Goal: Transaction & Acquisition: Purchase product/service

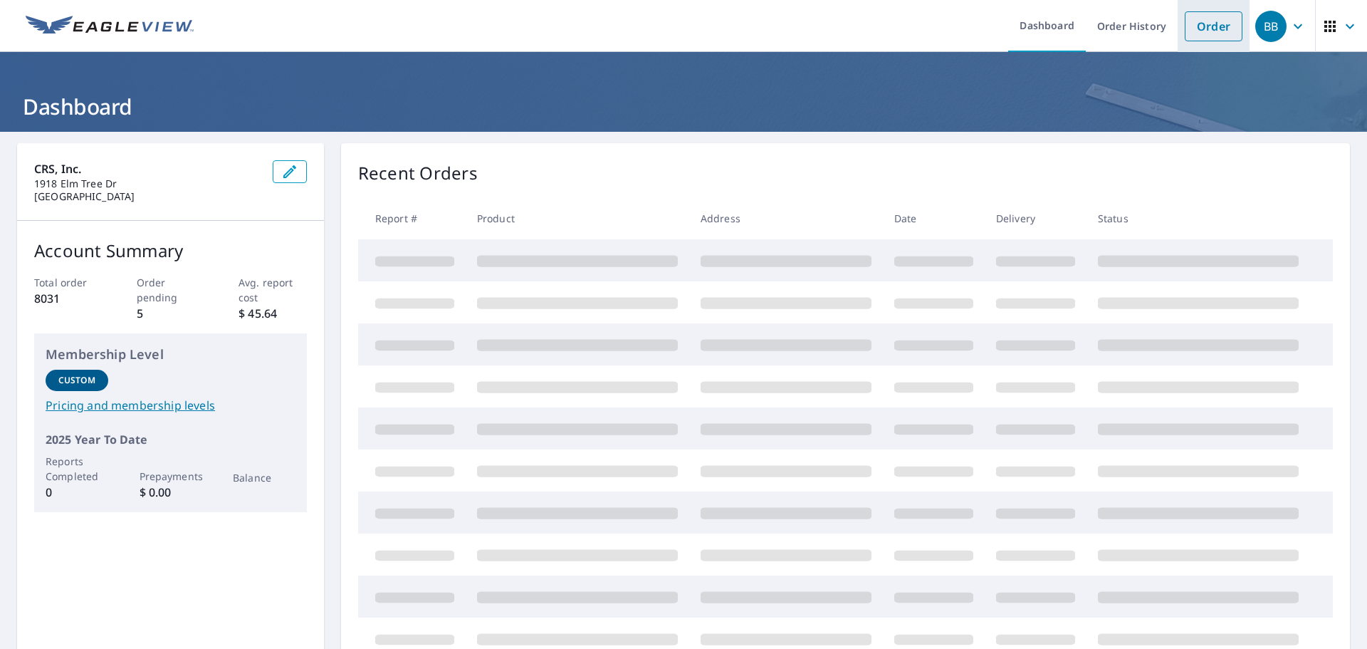
click at [1213, 24] on link "Order" at bounding box center [1214, 26] width 58 height 30
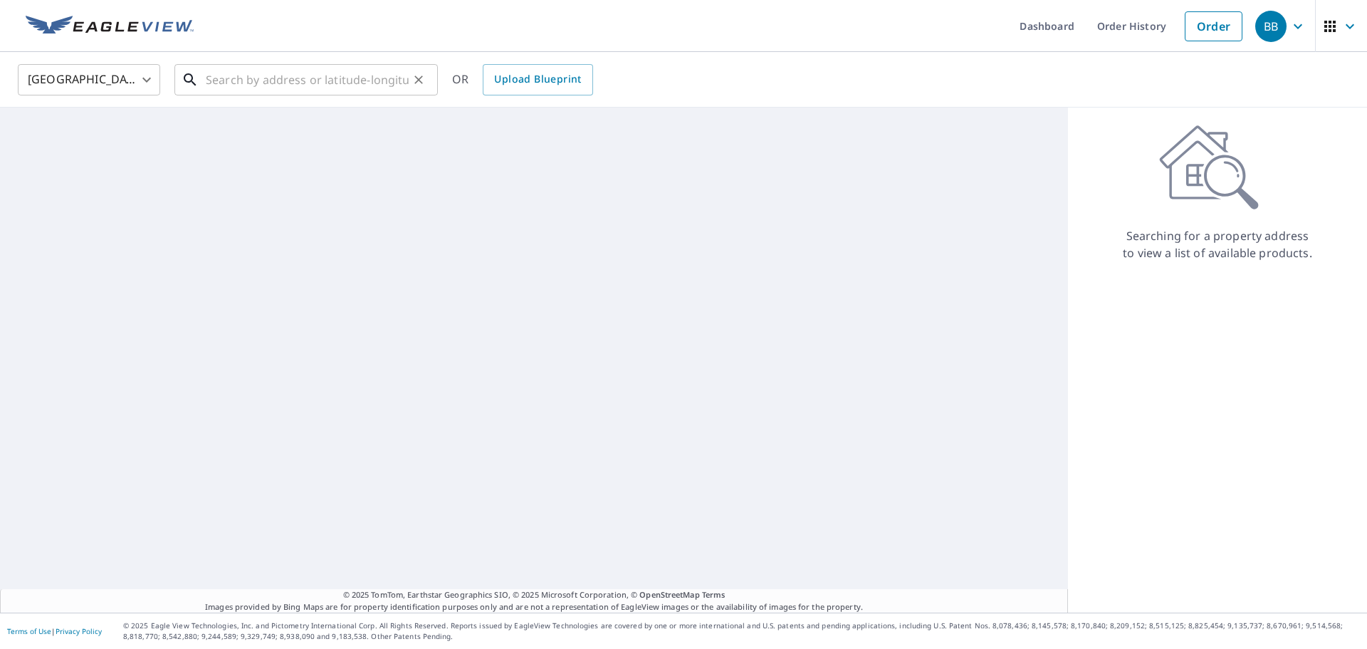
click at [257, 85] on input "text" at bounding box center [307, 80] width 203 height 40
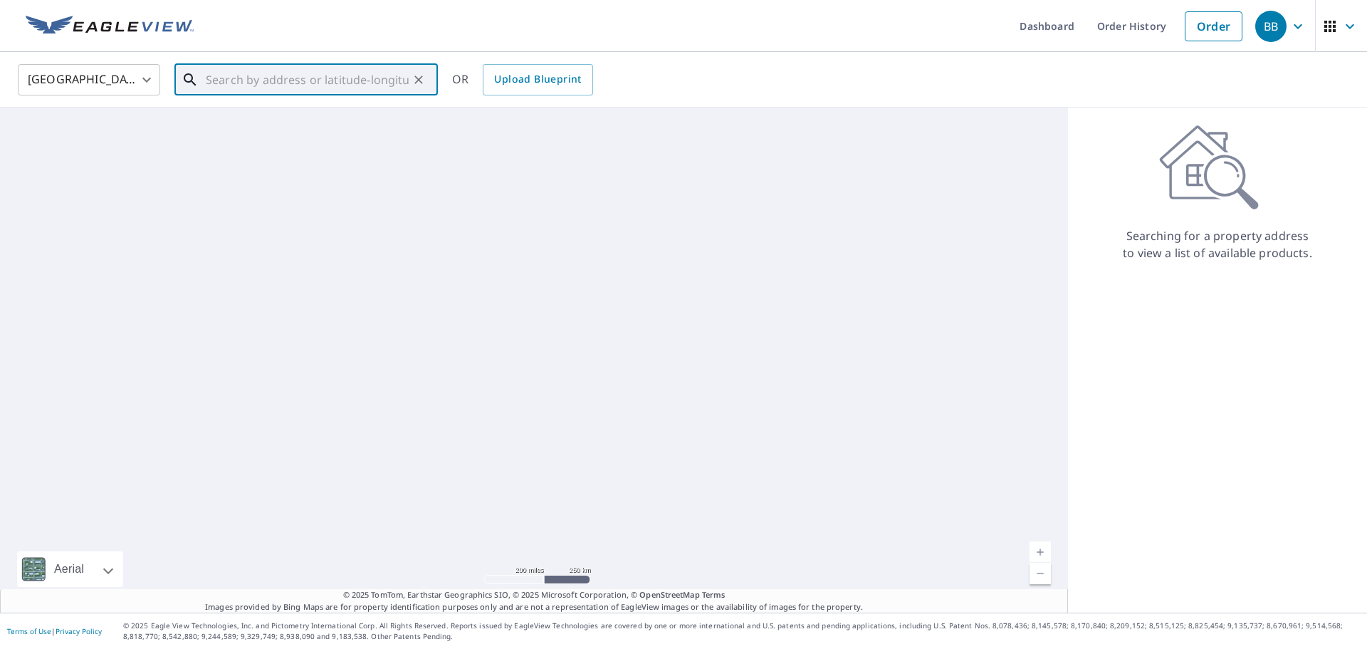
paste input "1112 Timber Creek Dr"
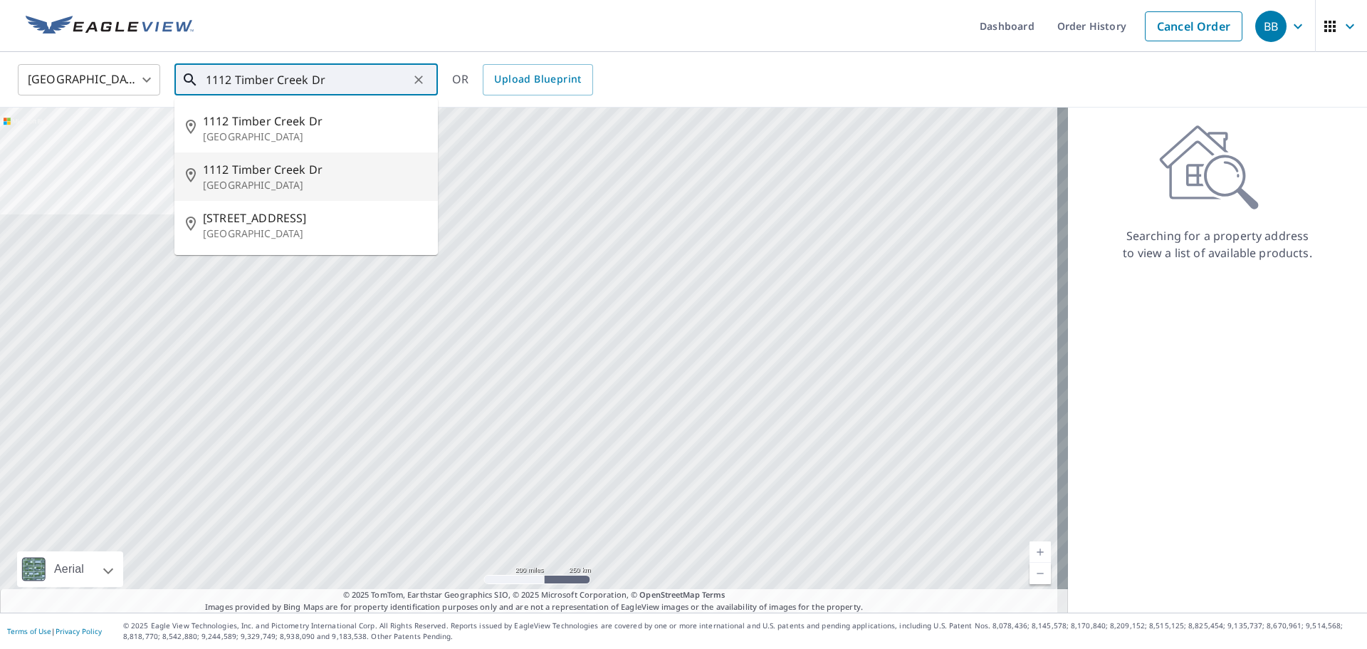
click at [247, 172] on span "1112 Timber Creek Dr" at bounding box center [315, 169] width 224 height 17
type input "[STREET_ADDRESS][PERSON_NAME]"
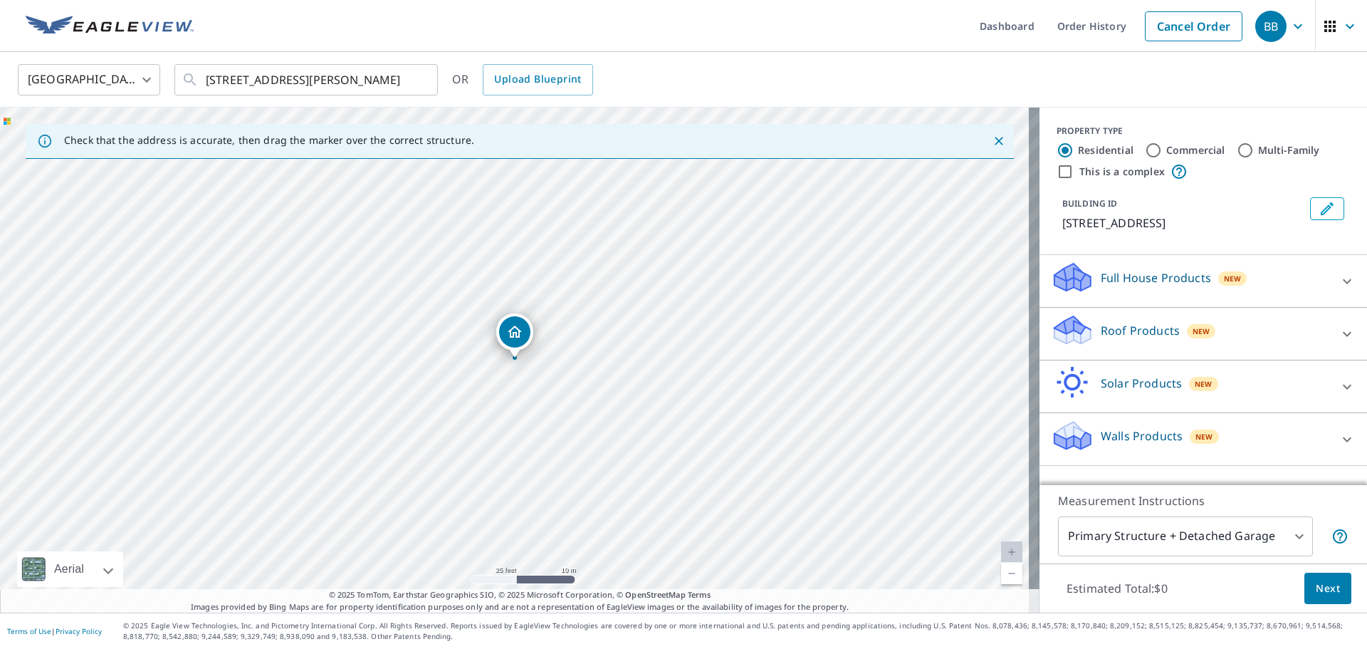
drag, startPoint x: 471, startPoint y: 313, endPoint x: 533, endPoint y: 437, distance: 139.2
click at [533, 437] on div "[STREET_ADDRESS][PERSON_NAME]" at bounding box center [520, 360] width 1040 height 505
click at [1339, 343] on icon at bounding box center [1347, 333] width 17 height 17
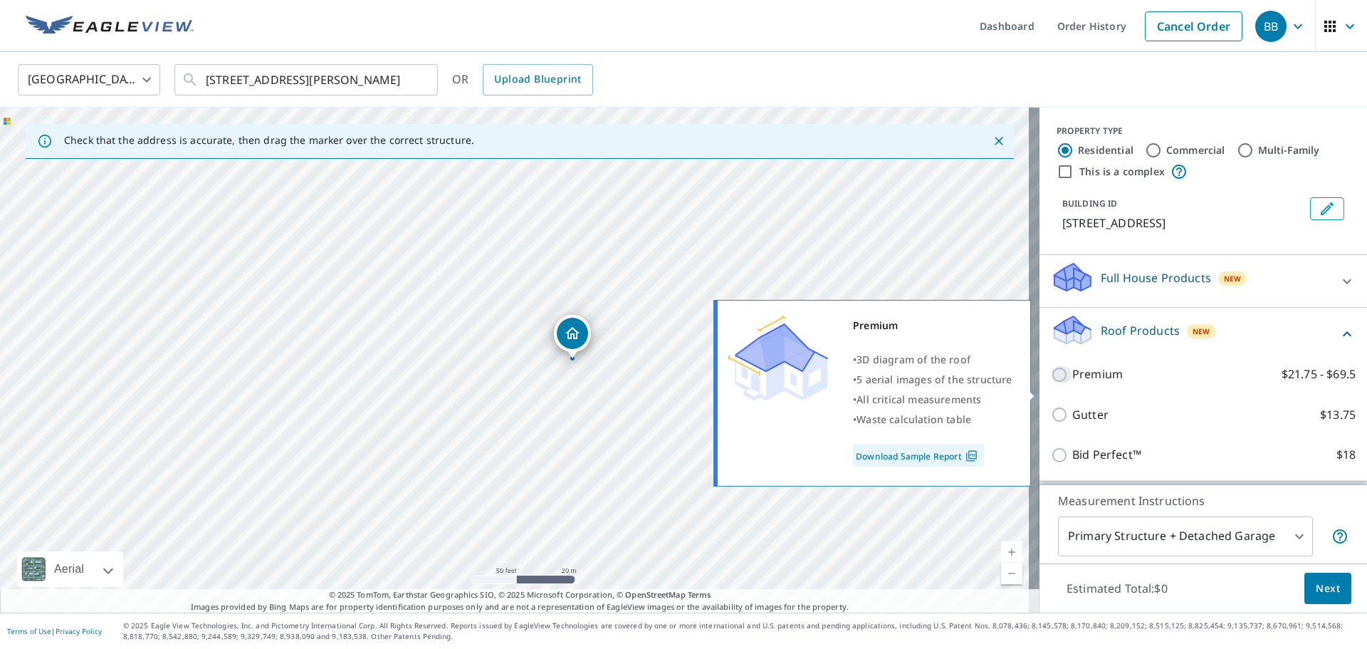
click at [1051, 383] on input "Premium $21.75 - $69.5" at bounding box center [1061, 374] width 21 height 17
checkbox input "true"
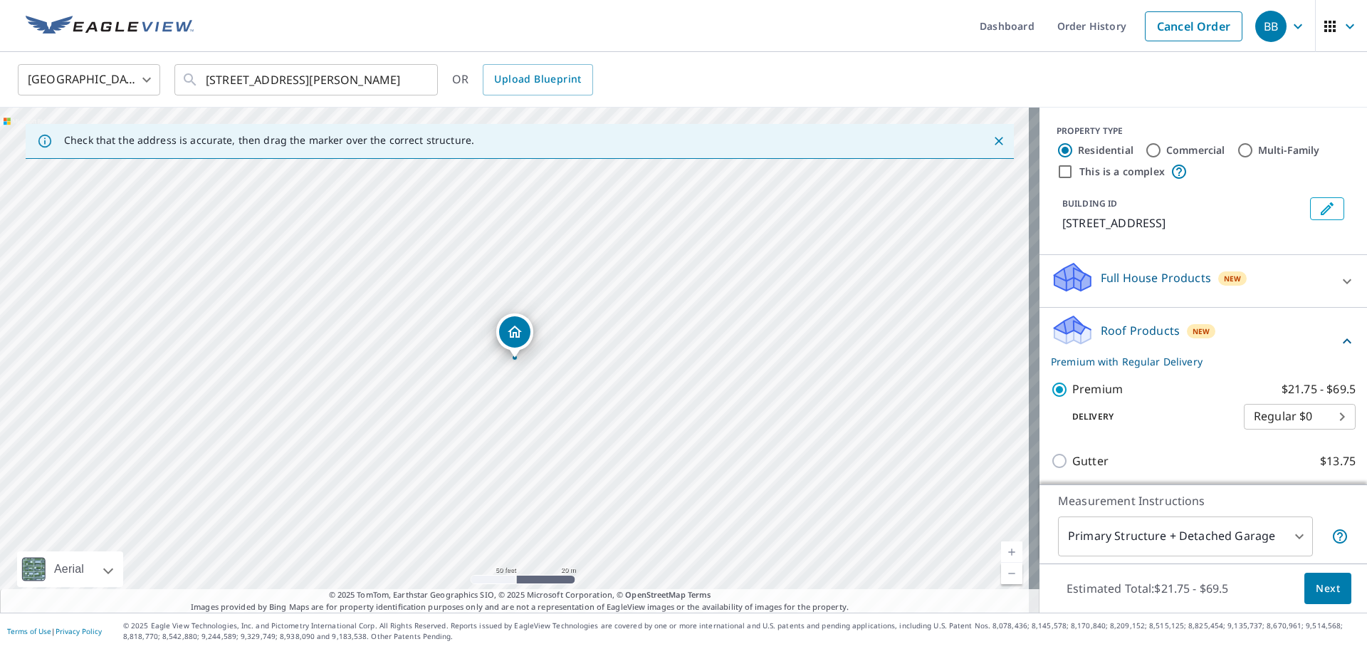
click at [1316, 591] on span "Next" at bounding box center [1328, 589] width 24 height 18
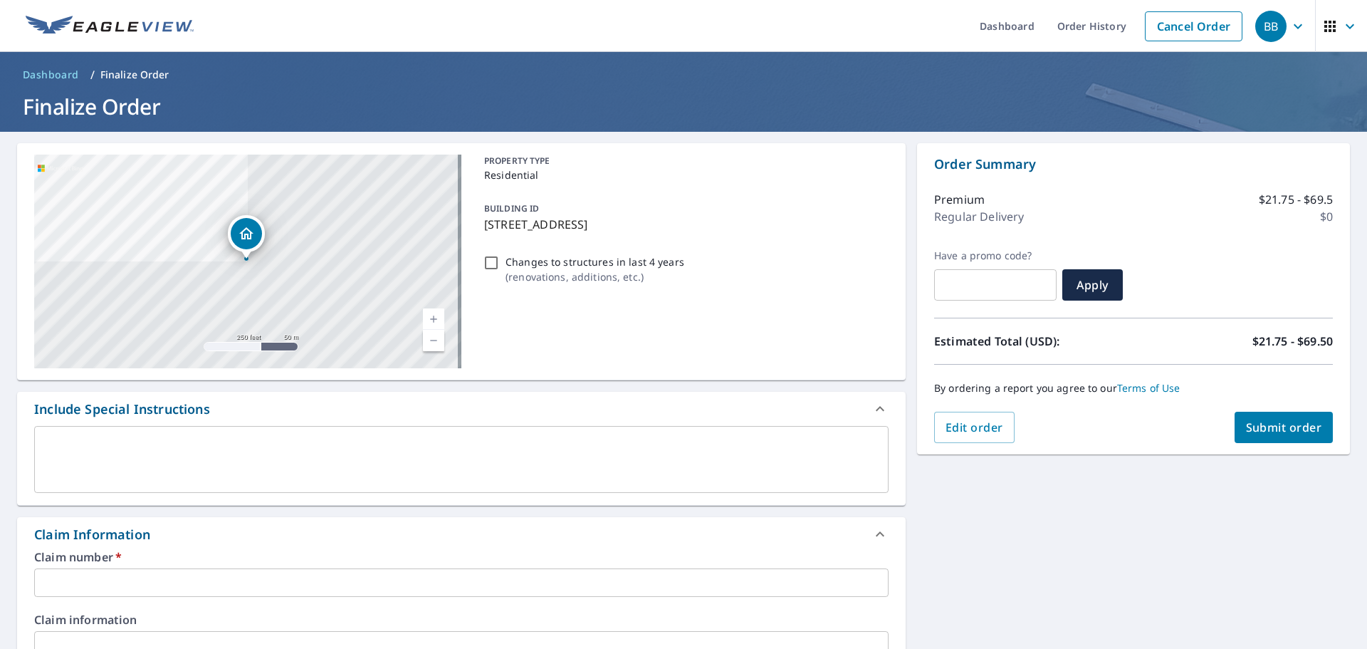
click at [161, 579] on input "text" at bounding box center [461, 582] width 855 height 28
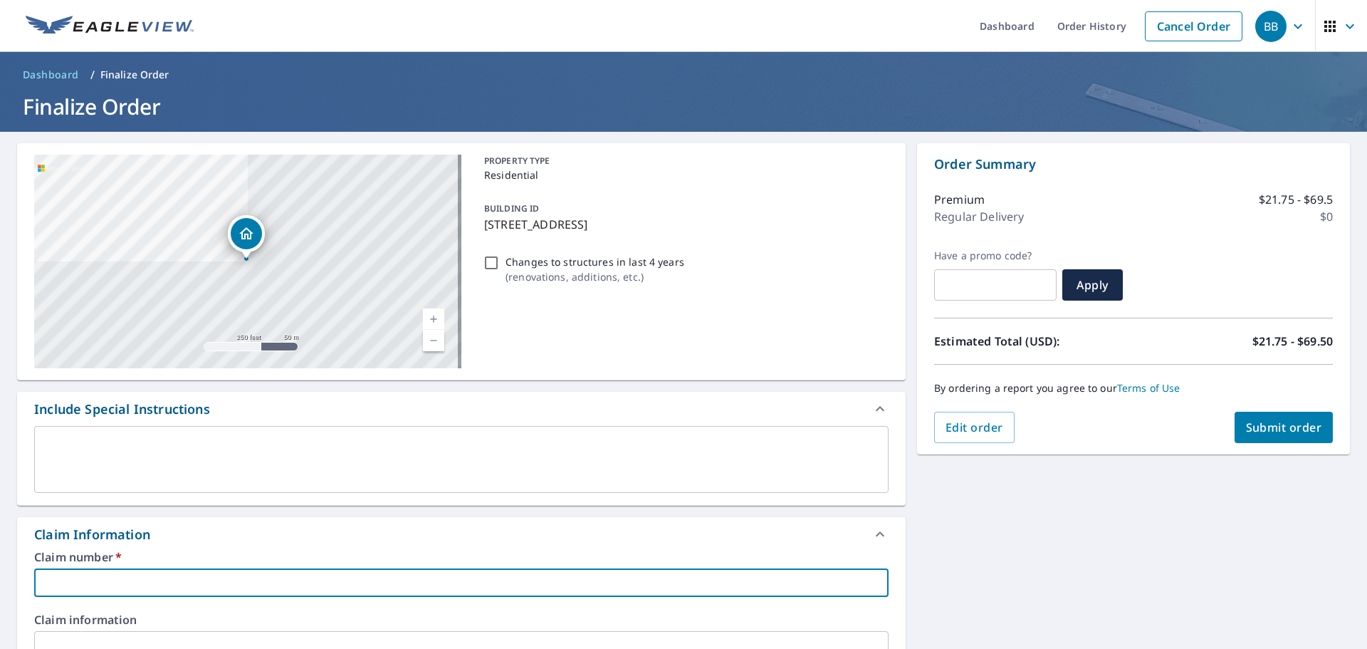
type input "d"
checkbox input "true"
type input "dr"
checkbox input "true"
type input "dre"
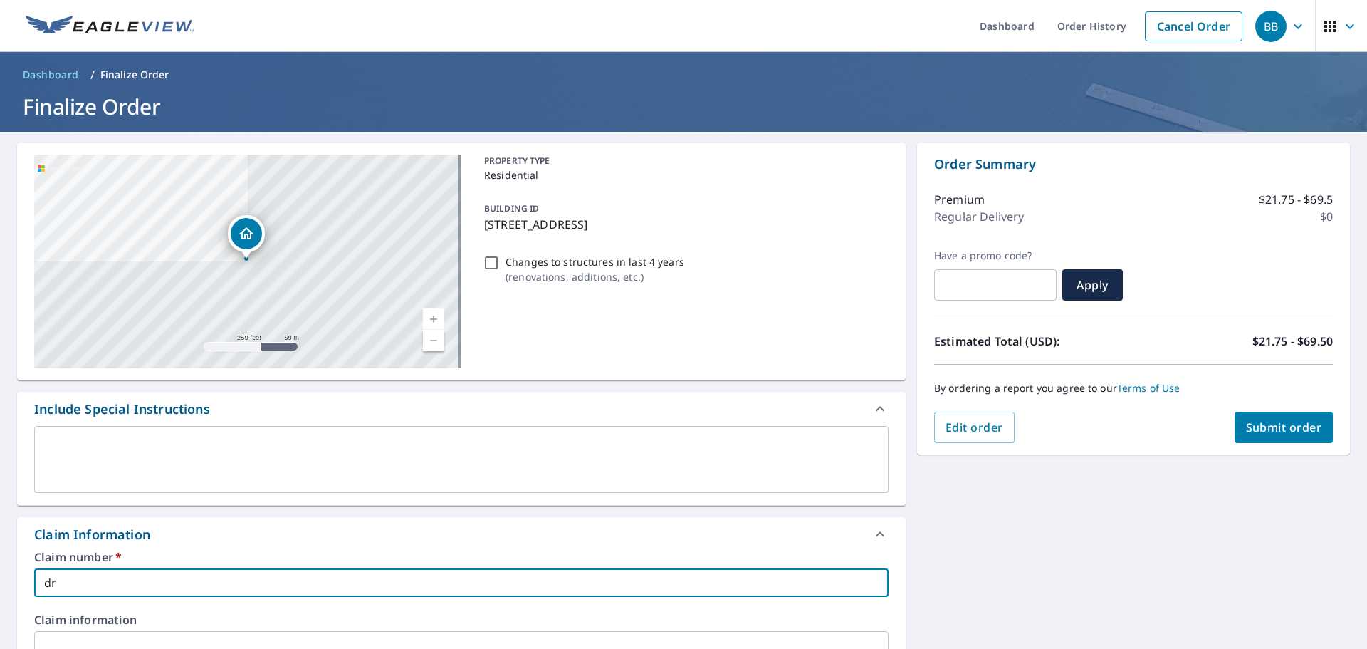
checkbox input "true"
type input "drew"
checkbox input "true"
type input "dre"
checkbox input "true"
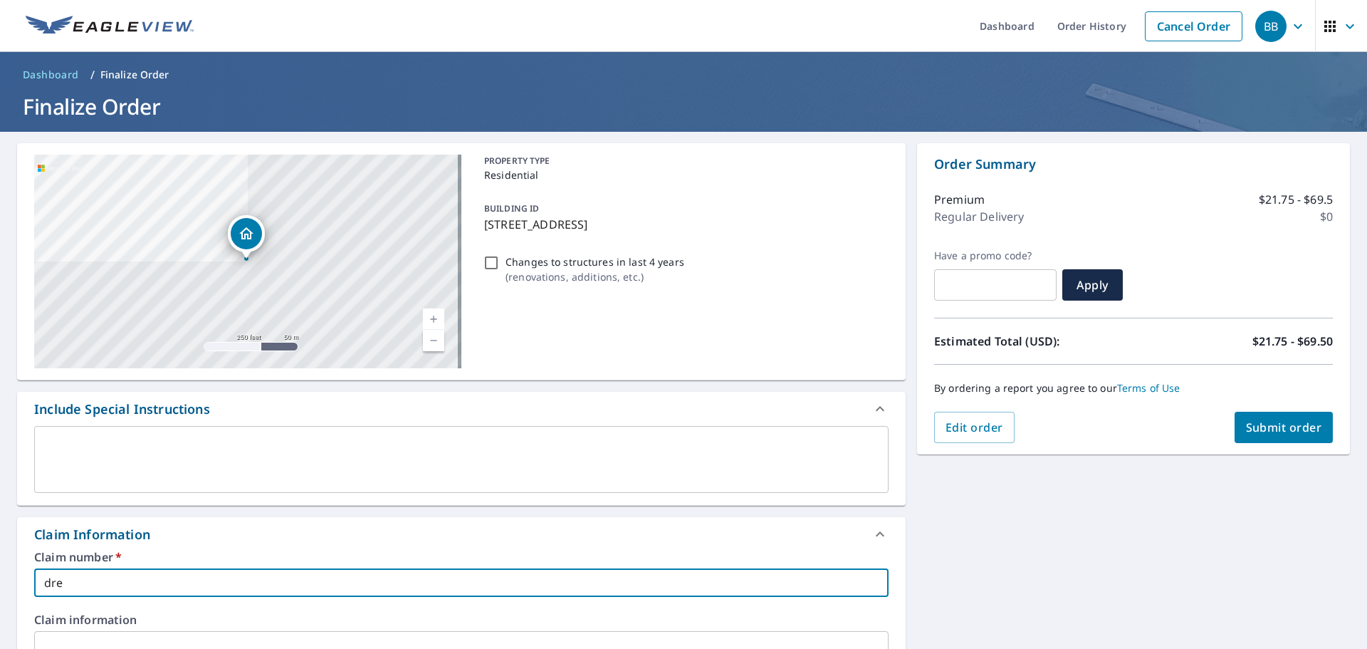
type input "dr"
checkbox input "true"
type input "d"
checkbox input "true"
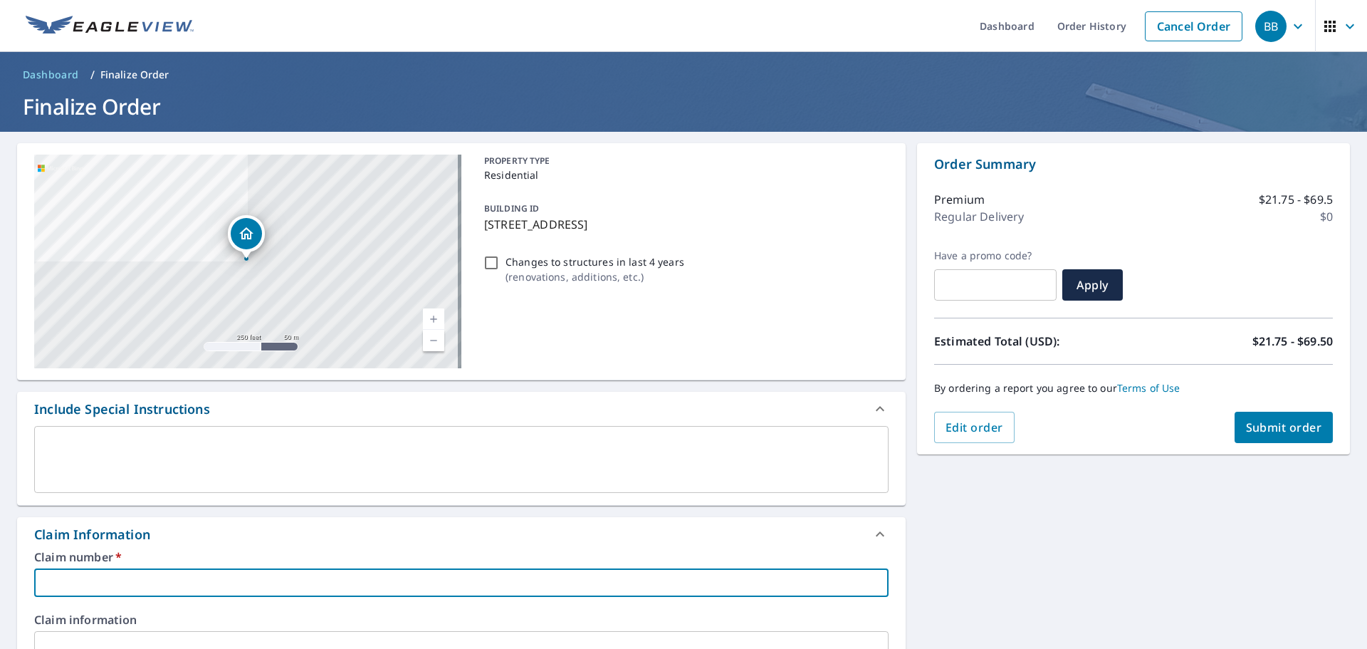
type input "P"
checkbox input "true"
type input "PI"
checkbox input "true"
type input "PIN"
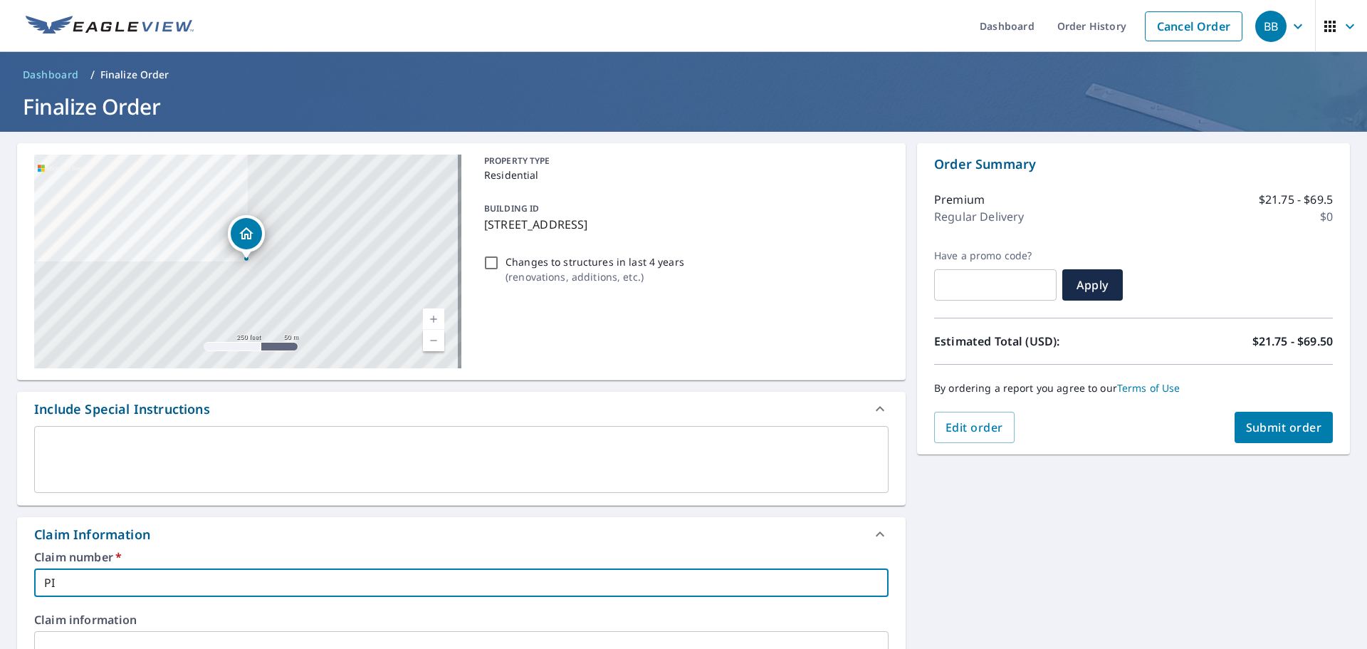
checkbox input "true"
type input "[PERSON_NAME]"
checkbox input "true"
type input "PINAR"
checkbox input "true"
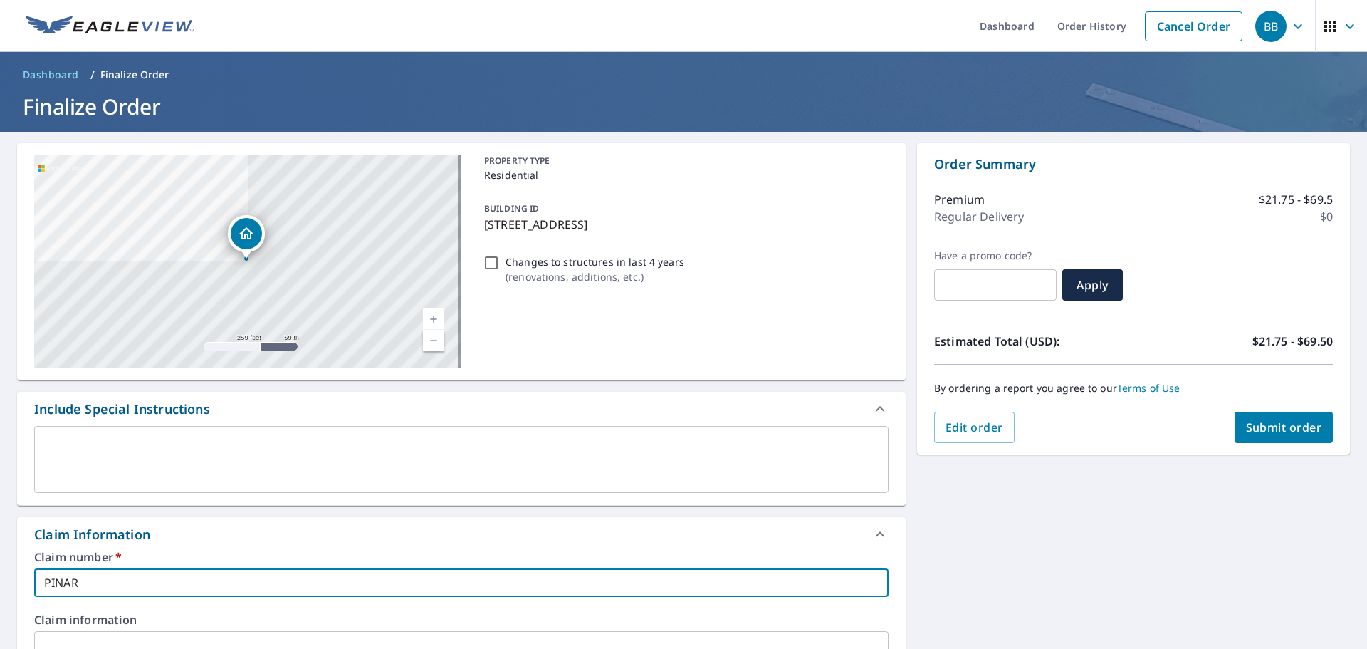
type input "[PERSON_NAME]"
checkbox input "true"
type input "PINAI"
checkbox input "true"
type input "PINAIR"
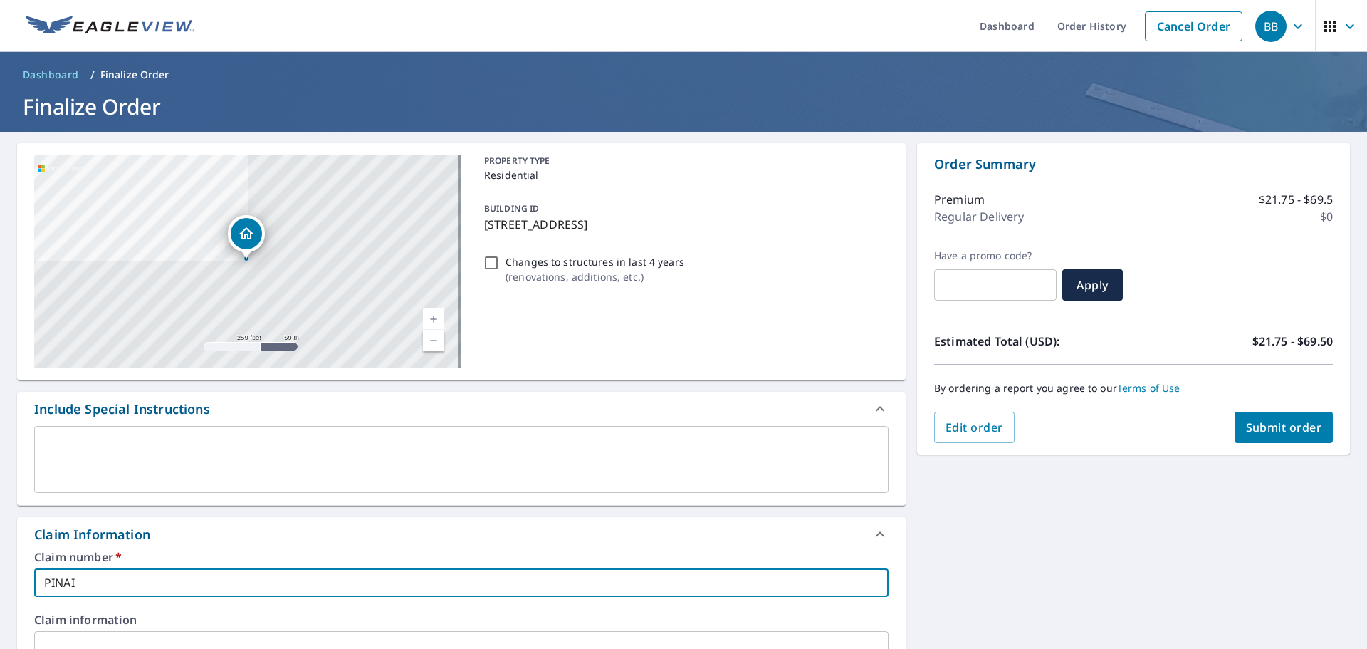
checkbox input "true"
type input "[PERSON_NAME]"
checkbox input "true"
type input "[PERSON_NAME]"
checkbox input "true"
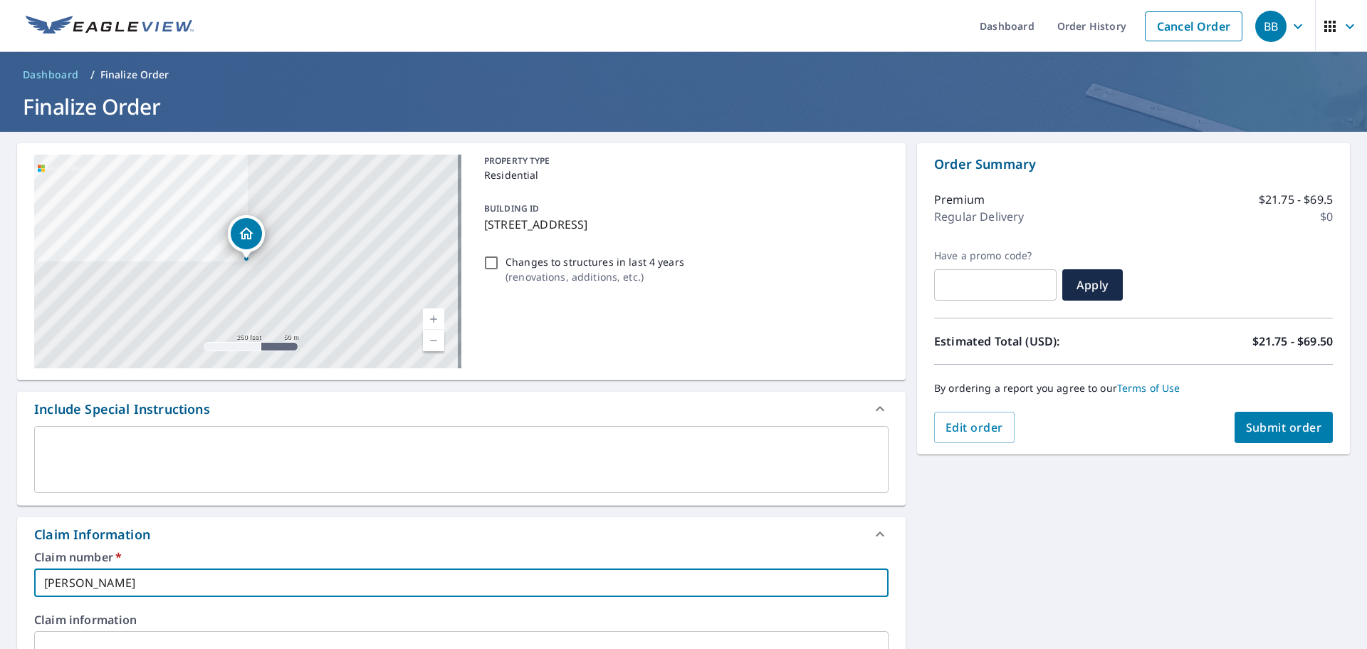
type input "[PERSON_NAME] D"
checkbox input "true"
type input "[PERSON_NAME] DR"
checkbox input "true"
type input "[PERSON_NAME] DRE"
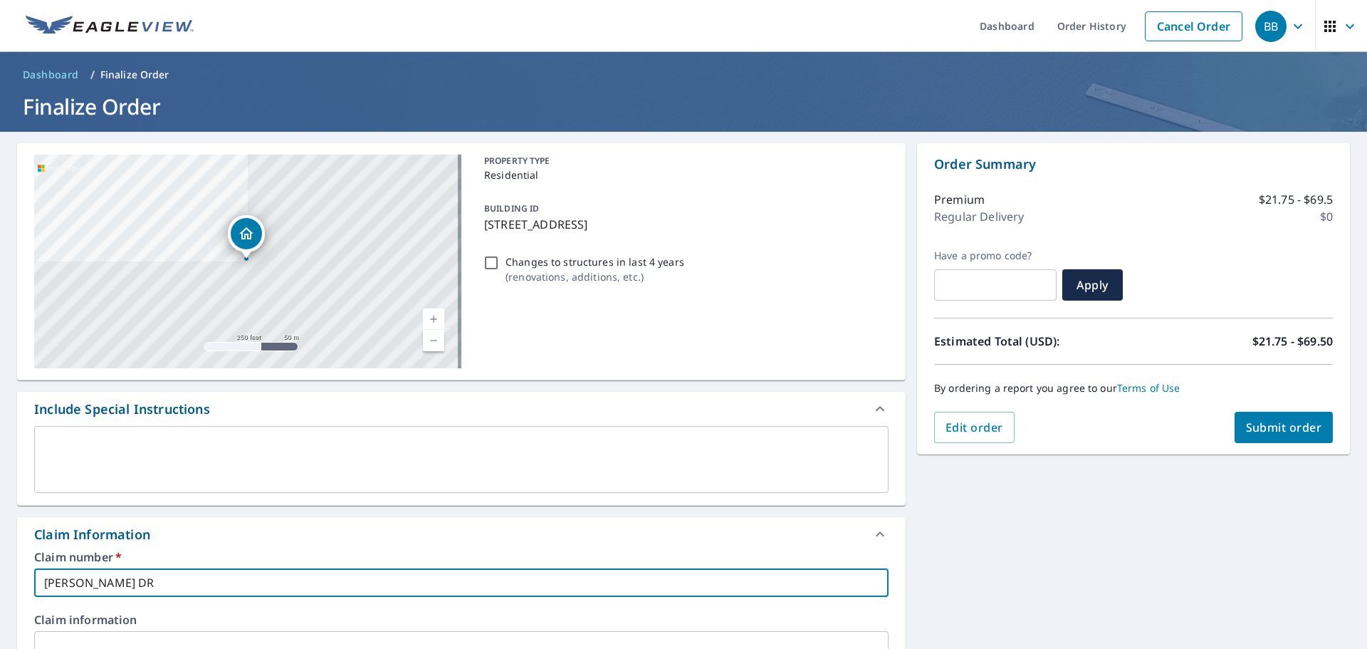
checkbox input "true"
type input "[PERSON_NAME]"
checkbox input "true"
type input "[PERSON_NAME]"
checkbox input "true"
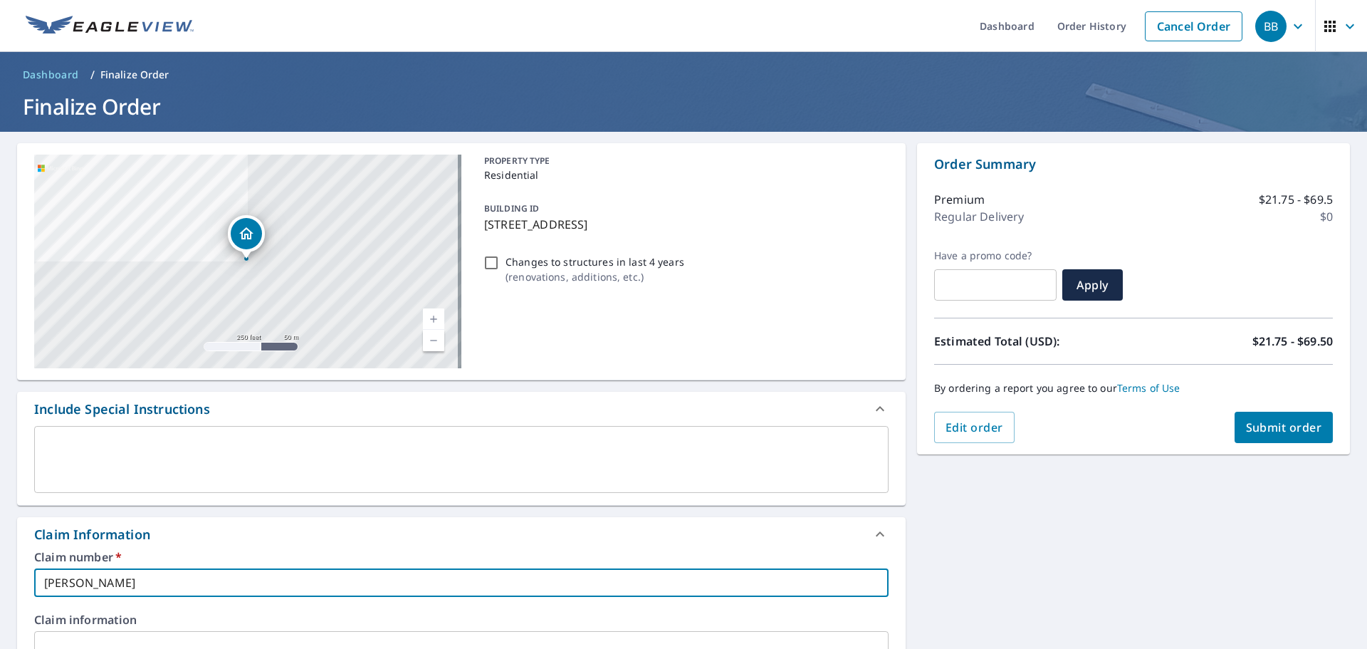
type input "[PERSON_NAME] 1"
checkbox input "true"
type input "[PERSON_NAME] 11"
checkbox input "true"
type input "[PERSON_NAME] 111"
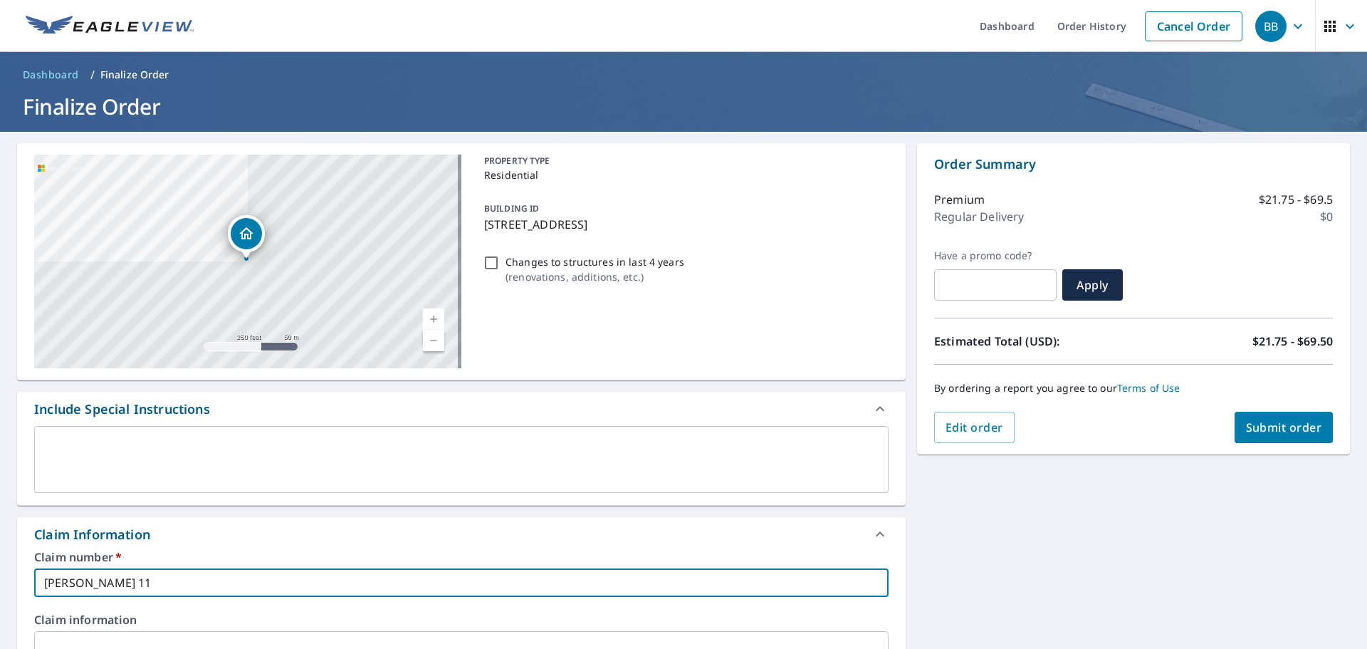
checkbox input "true"
type input "[PERSON_NAME] 11"
checkbox input "true"
type input "[PERSON_NAME] 1"
checkbox input "true"
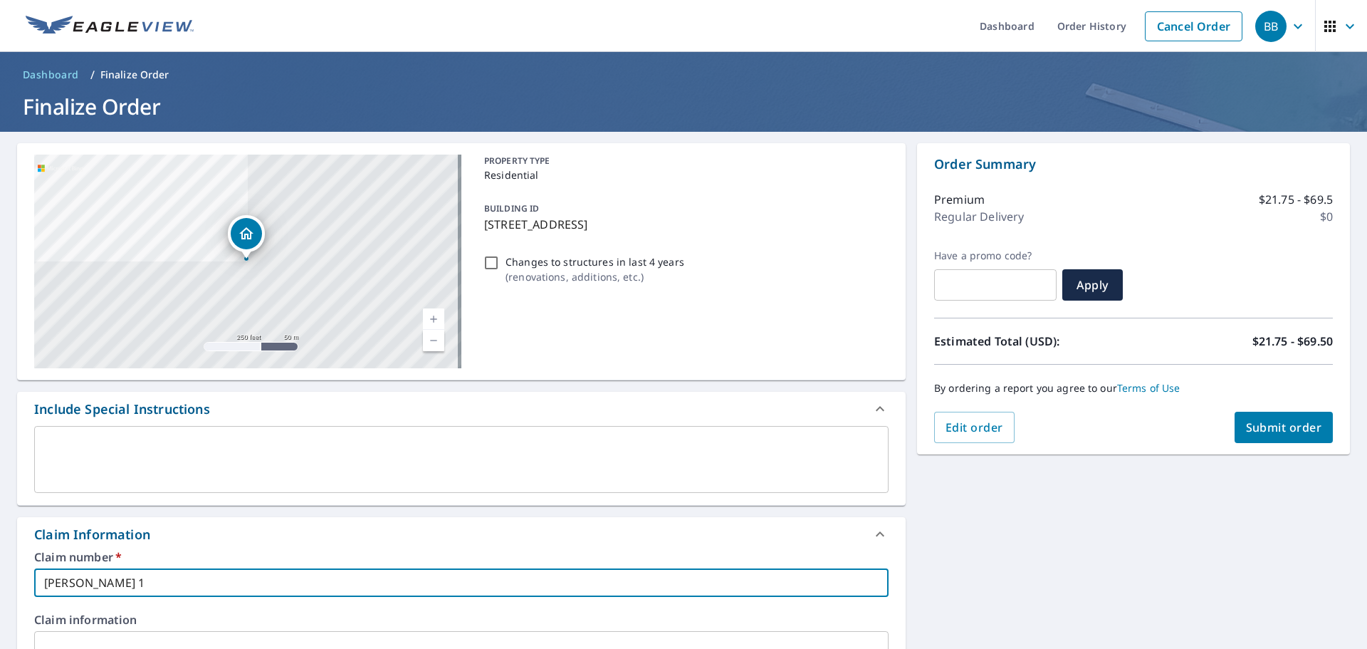
type input "[PERSON_NAME]"
checkbox input "true"
paste input "1112 Timber Creek Dr"
type input "[PERSON_NAME] 1112 Timber Creek Dr"
checkbox input "true"
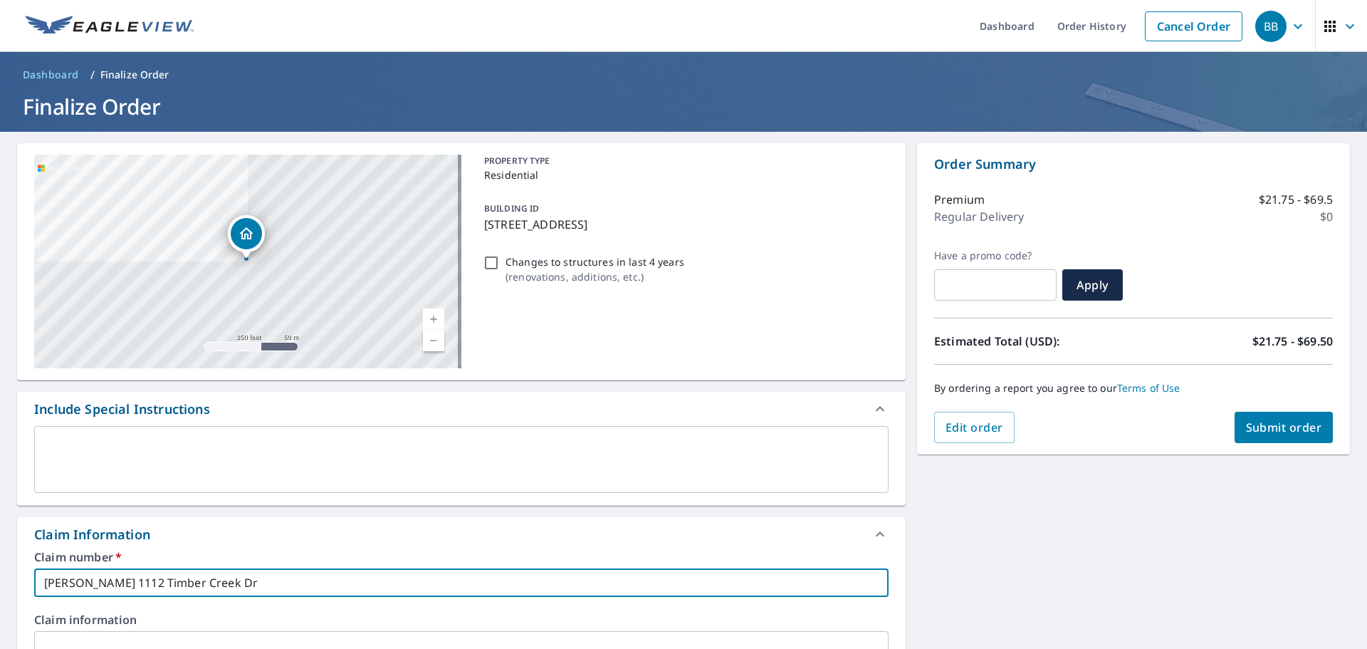
type input "[PERSON_NAME] 1112 Timber Creek Dr"
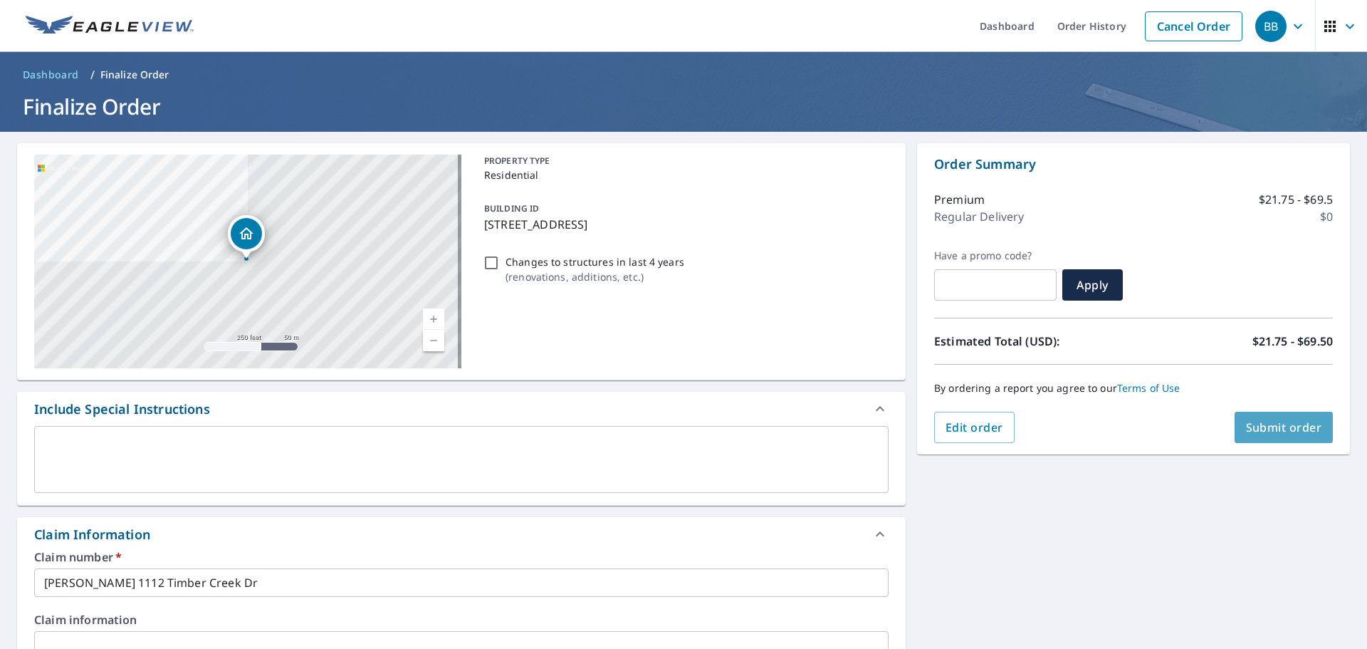
click at [1280, 419] on span "Submit order" at bounding box center [1284, 427] width 76 height 16
checkbox input "true"
